Goal: Transaction & Acquisition: Purchase product/service

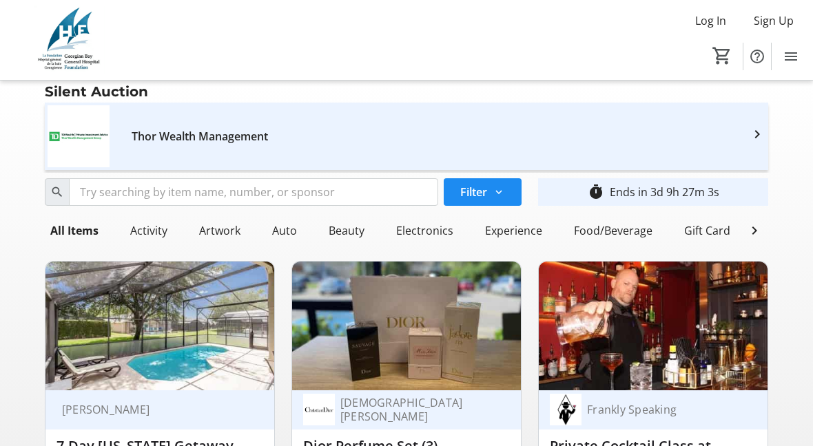
click at [715, 47] on mat-icon "0" at bounding box center [721, 55] width 21 height 21
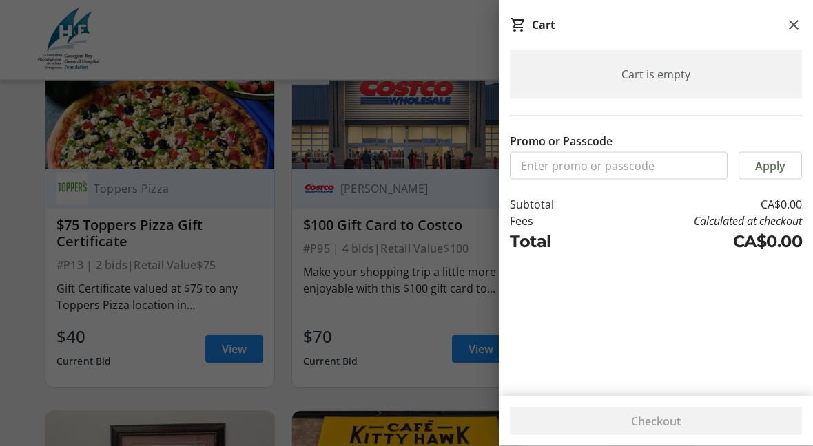
scroll to position [7985, 0]
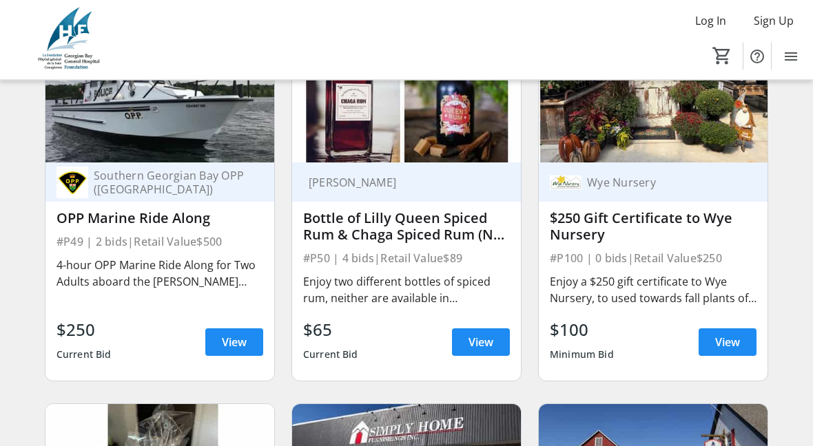
scroll to position [8747, 0]
click at [723, 347] on span "View" at bounding box center [727, 342] width 25 height 17
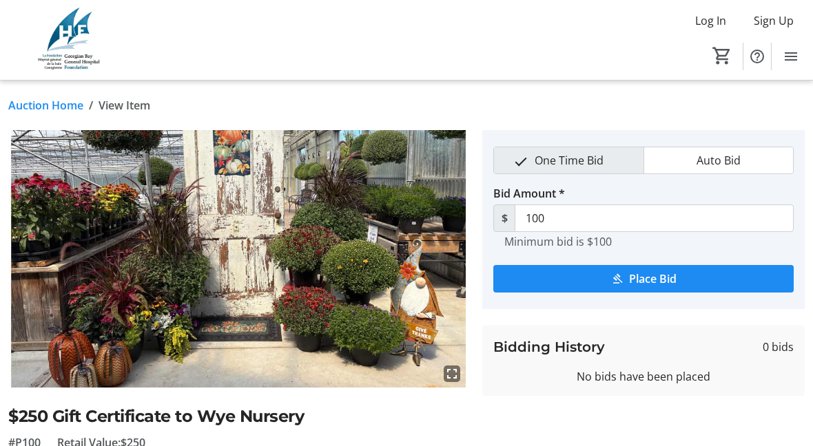
click at [544, 281] on span "submit" at bounding box center [643, 278] width 300 height 33
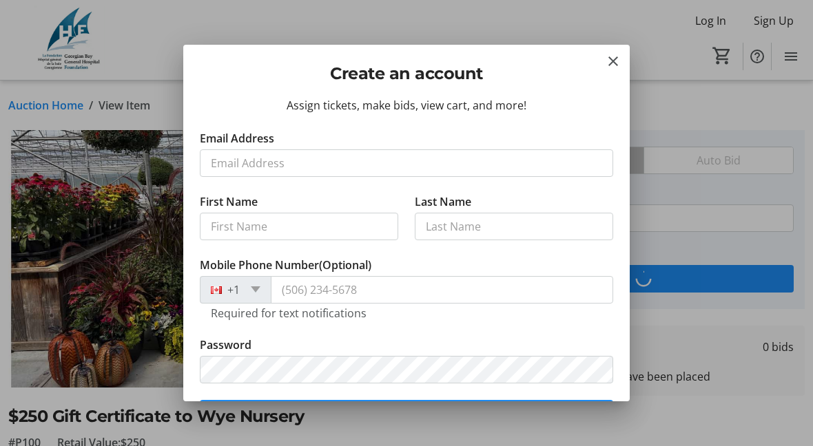
click at [721, 52] on div at bounding box center [406, 223] width 813 height 446
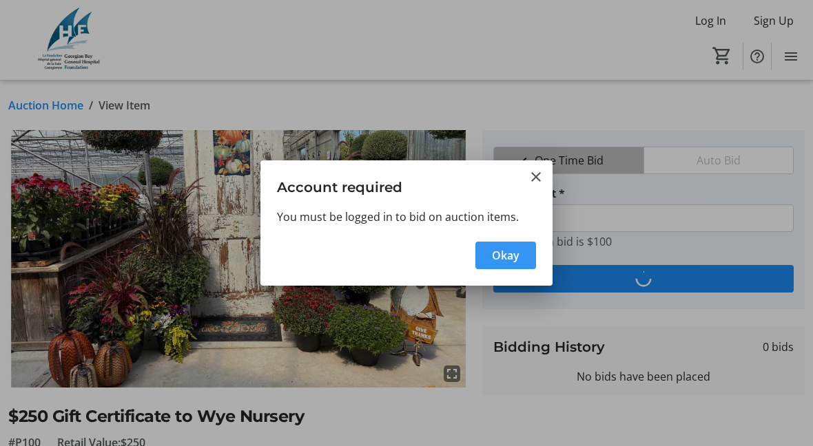
click at [497, 256] on span "Okay" at bounding box center [506, 255] width 28 height 17
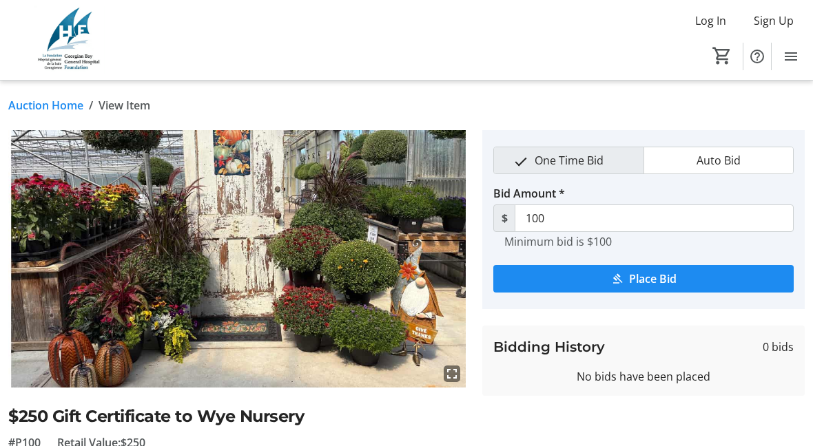
click at [698, 11] on span at bounding box center [710, 20] width 53 height 33
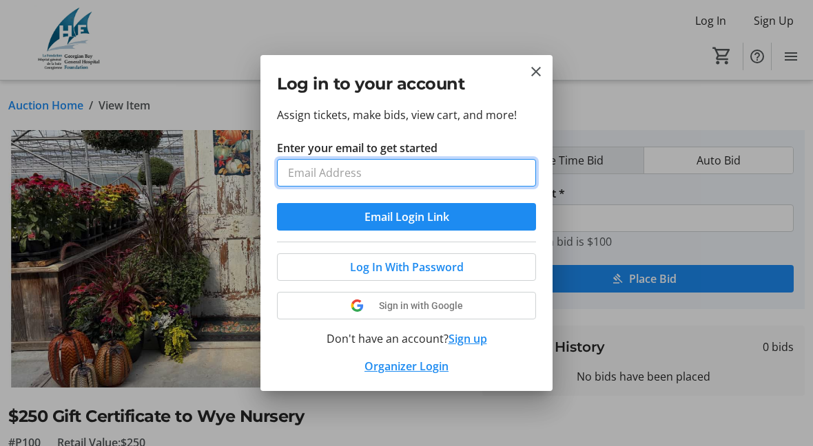
click at [291, 165] on input "Enter your email to get started" at bounding box center [406, 173] width 259 height 28
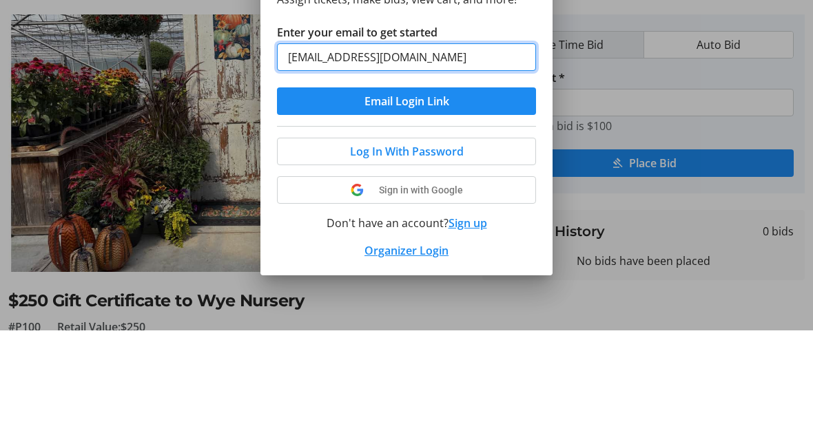
type input "[EMAIL_ADDRESS][DOMAIN_NAME]"
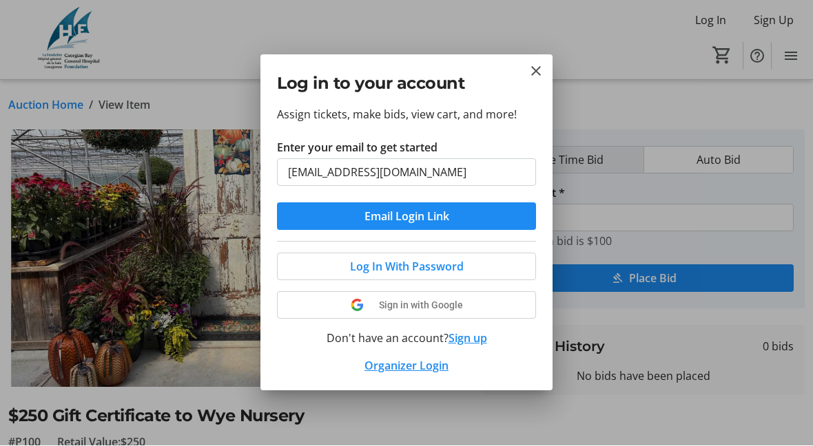
click at [287, 265] on span at bounding box center [407, 267] width 258 height 33
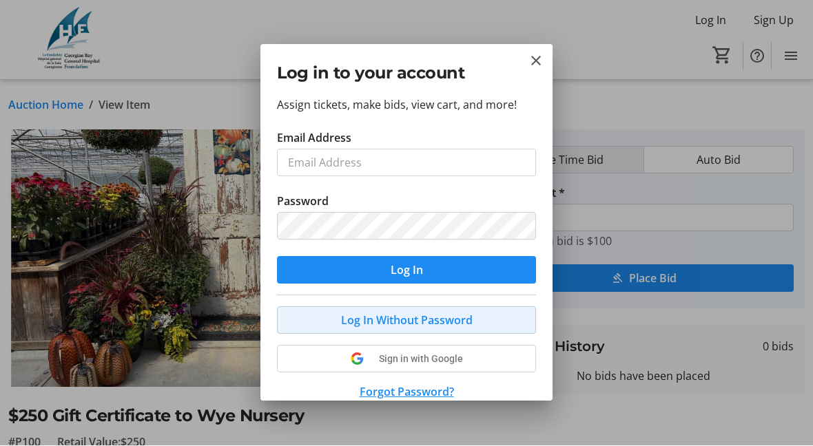
click at [288, 321] on span at bounding box center [407, 320] width 258 height 33
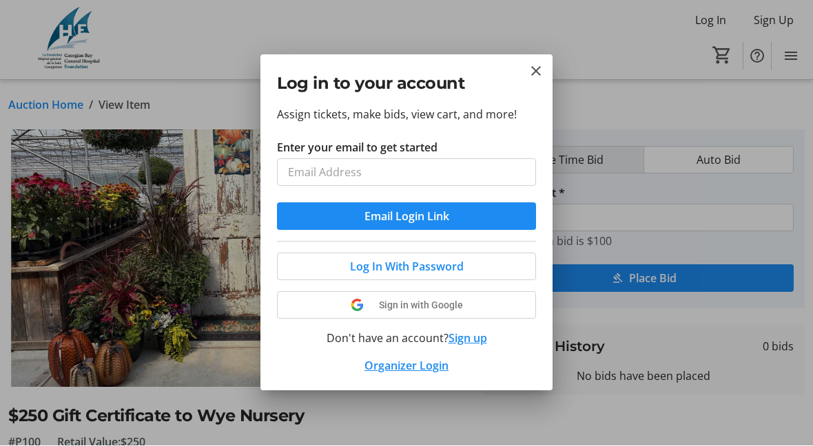
click at [537, 78] on mat-icon "Close" at bounding box center [536, 71] width 17 height 17
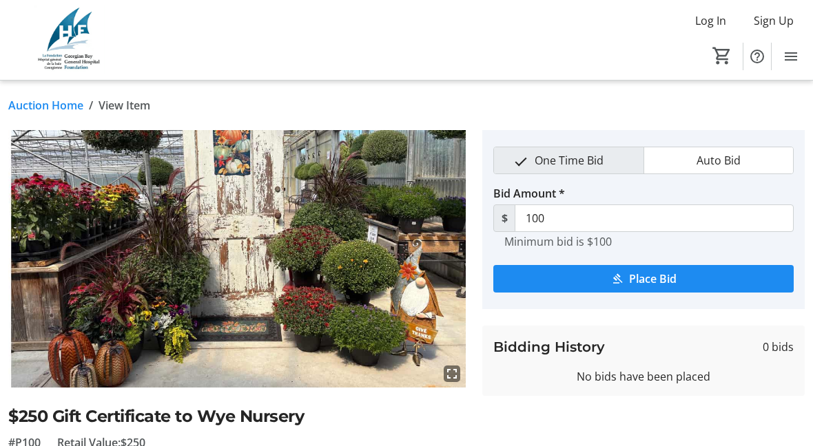
click at [716, 54] on mat-icon "0" at bounding box center [721, 55] width 21 height 21
